Goal: Feedback & Contribution: Leave review/rating

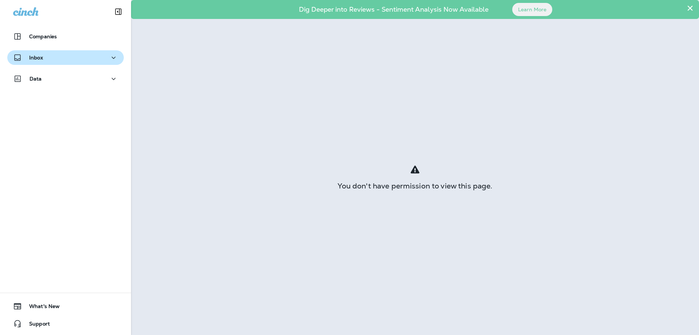
click at [37, 56] on p "Inbox" at bounding box center [36, 58] width 14 height 6
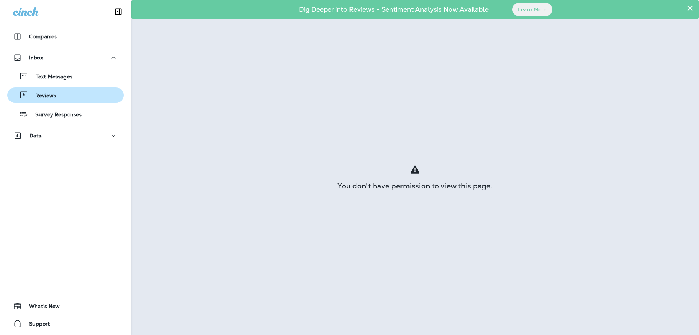
click at [49, 96] on p "Reviews" at bounding box center [42, 95] width 28 height 7
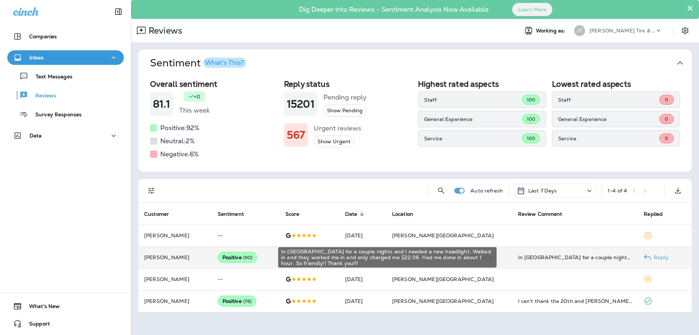
click at [533, 257] on div "In [GEOGRAPHIC_DATA] for a couple nights and I needed a new headlight. Walked i…" at bounding box center [575, 256] width 114 height 7
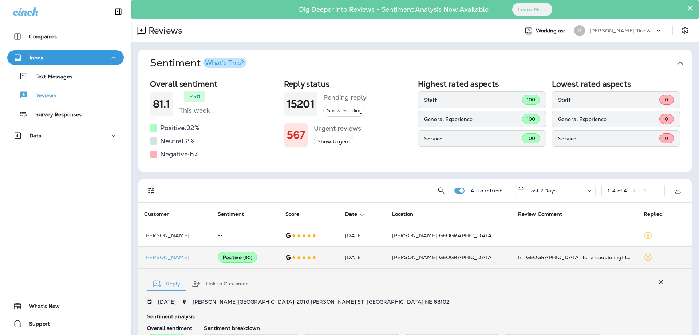
scroll to position [39, 0]
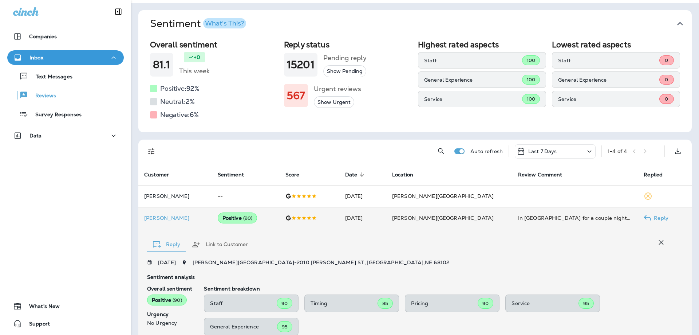
click at [177, 218] on p "[PERSON_NAME]" at bounding box center [175, 218] width 62 height 6
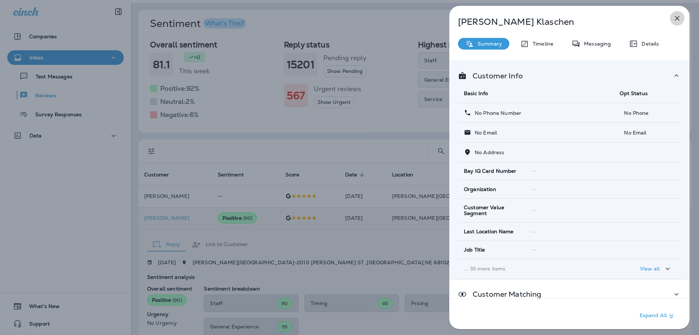
click at [675, 17] on icon "button" at bounding box center [677, 18] width 9 height 9
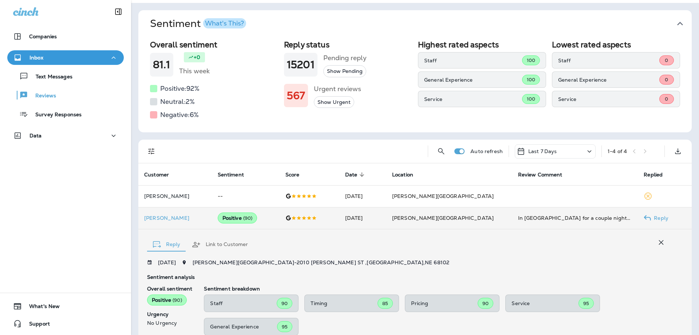
click at [68, 242] on div "Companies Inbox Text Messages Reviews Survey Responses Data 0 What's New Support" at bounding box center [65, 167] width 131 height 335
